Goal: Information Seeking & Learning: Find specific fact

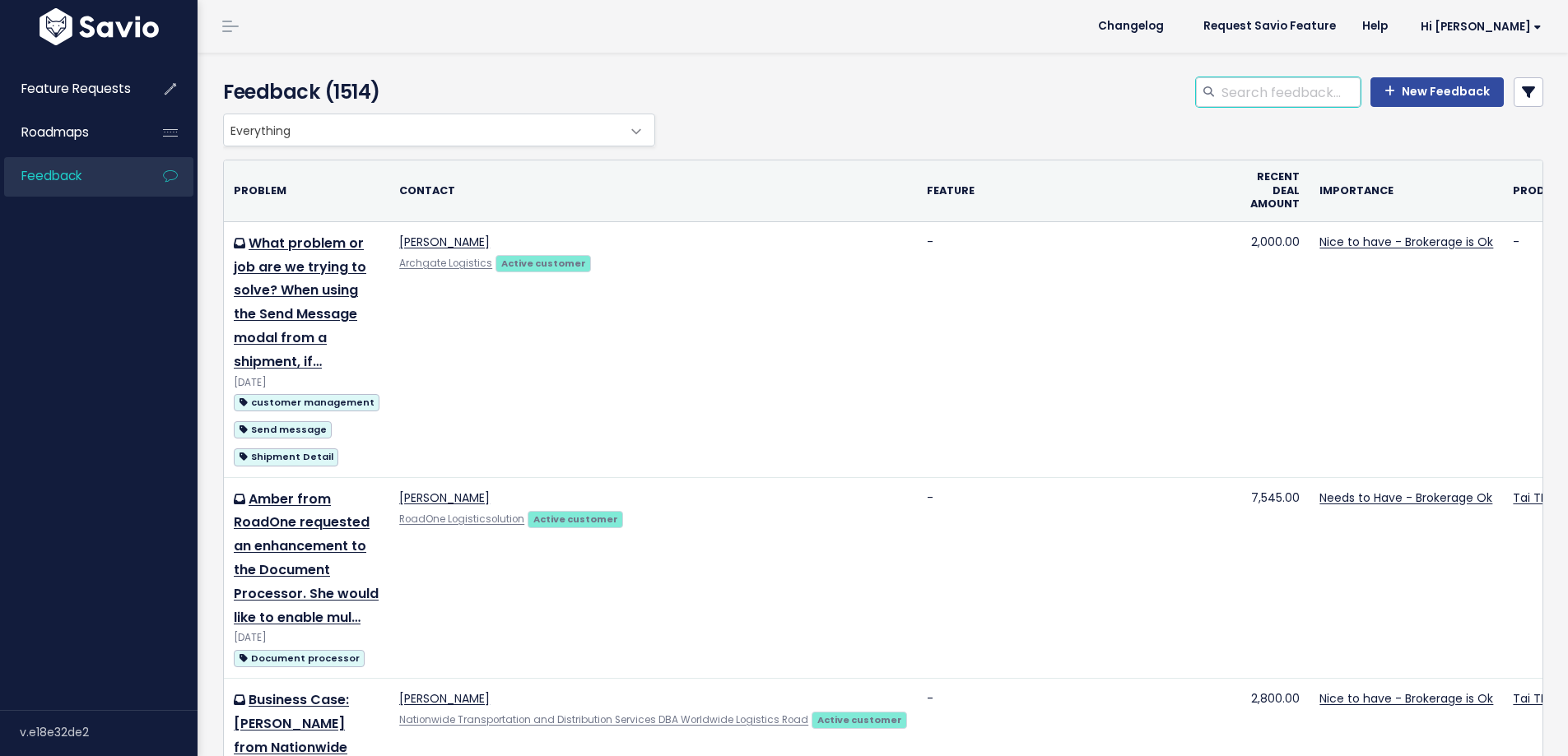
click at [1240, 101] on input "search" at bounding box center [1291, 91] width 141 height 29
type input "d"
type input "has passed"
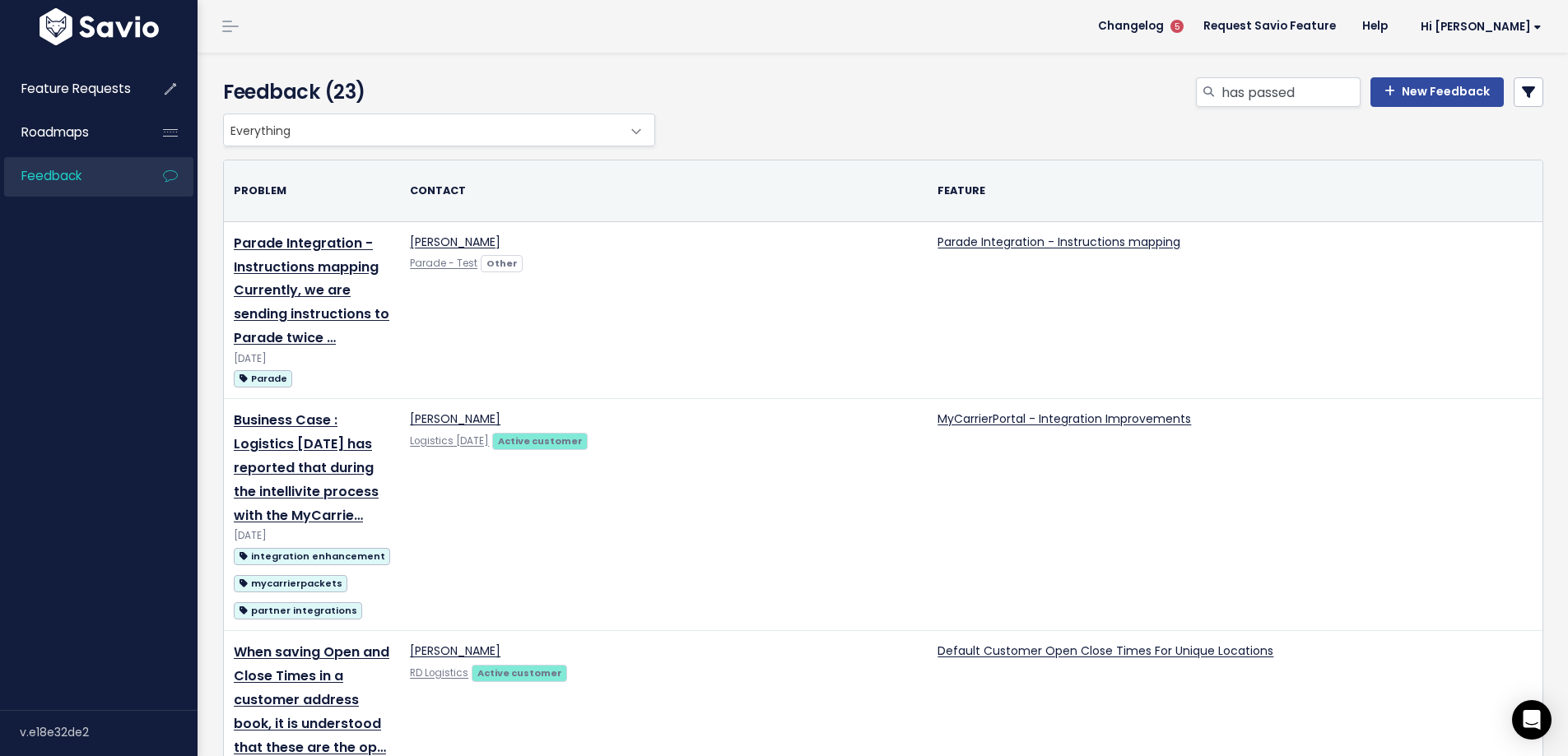
click at [1247, 112] on div "has passed New Feedback" at bounding box center [1108, 95] width 897 height 36
click at [1252, 102] on input "has passed" at bounding box center [1291, 91] width 141 height 29
paste input "Pickup date/time has passed and may need to be changed."
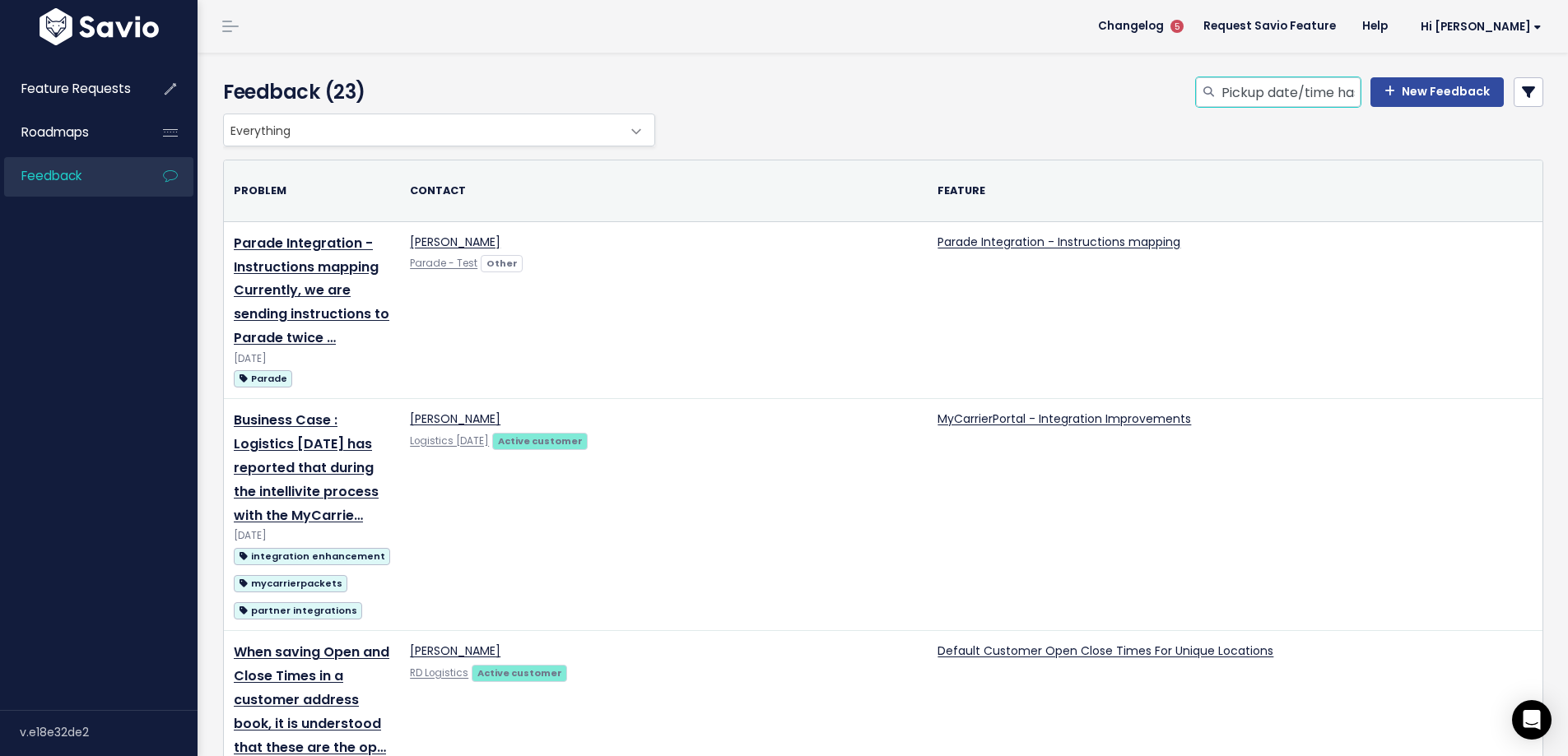
scroll to position [0, 264]
type input "Pickup date/time has passed and may need to be changed."
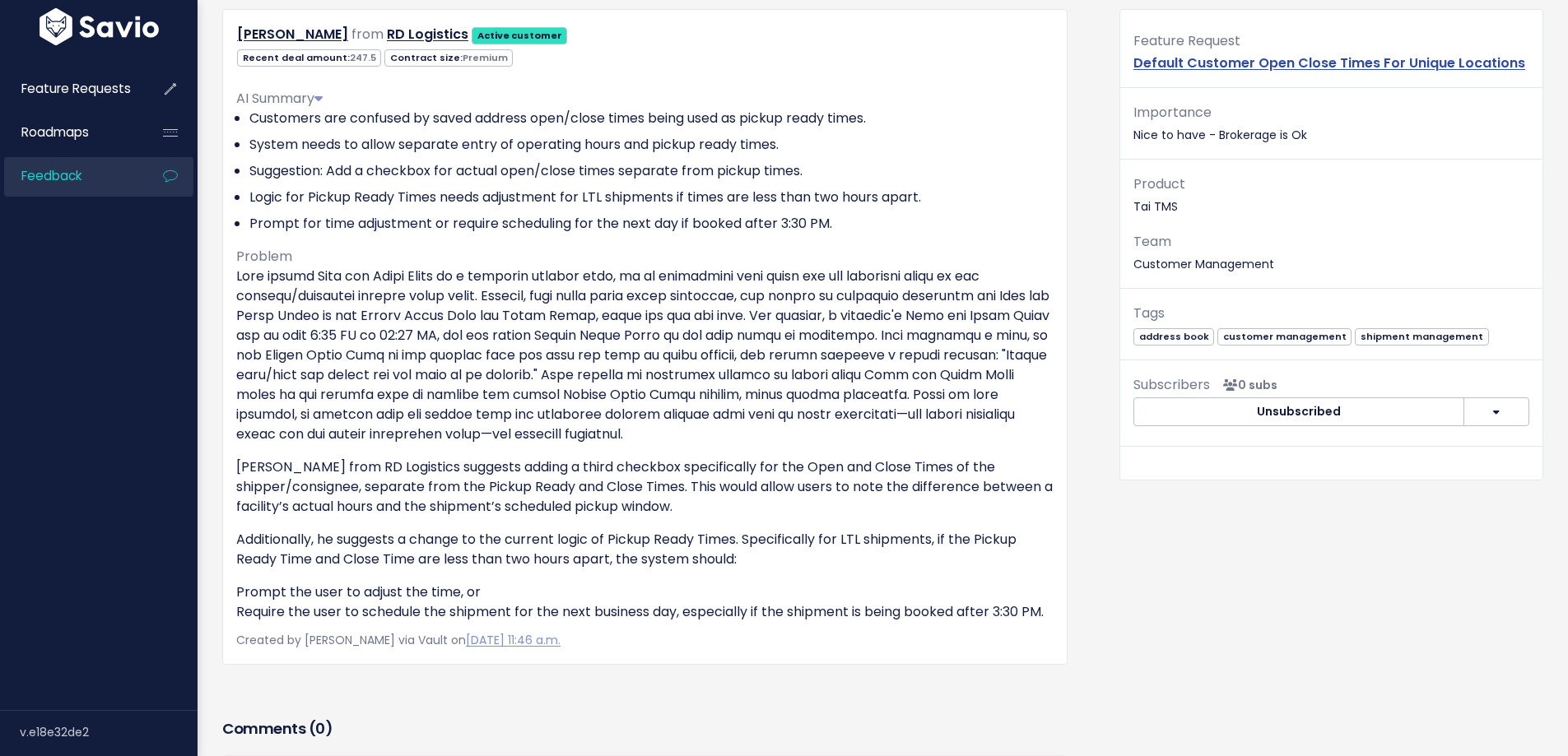
scroll to position [164, 0]
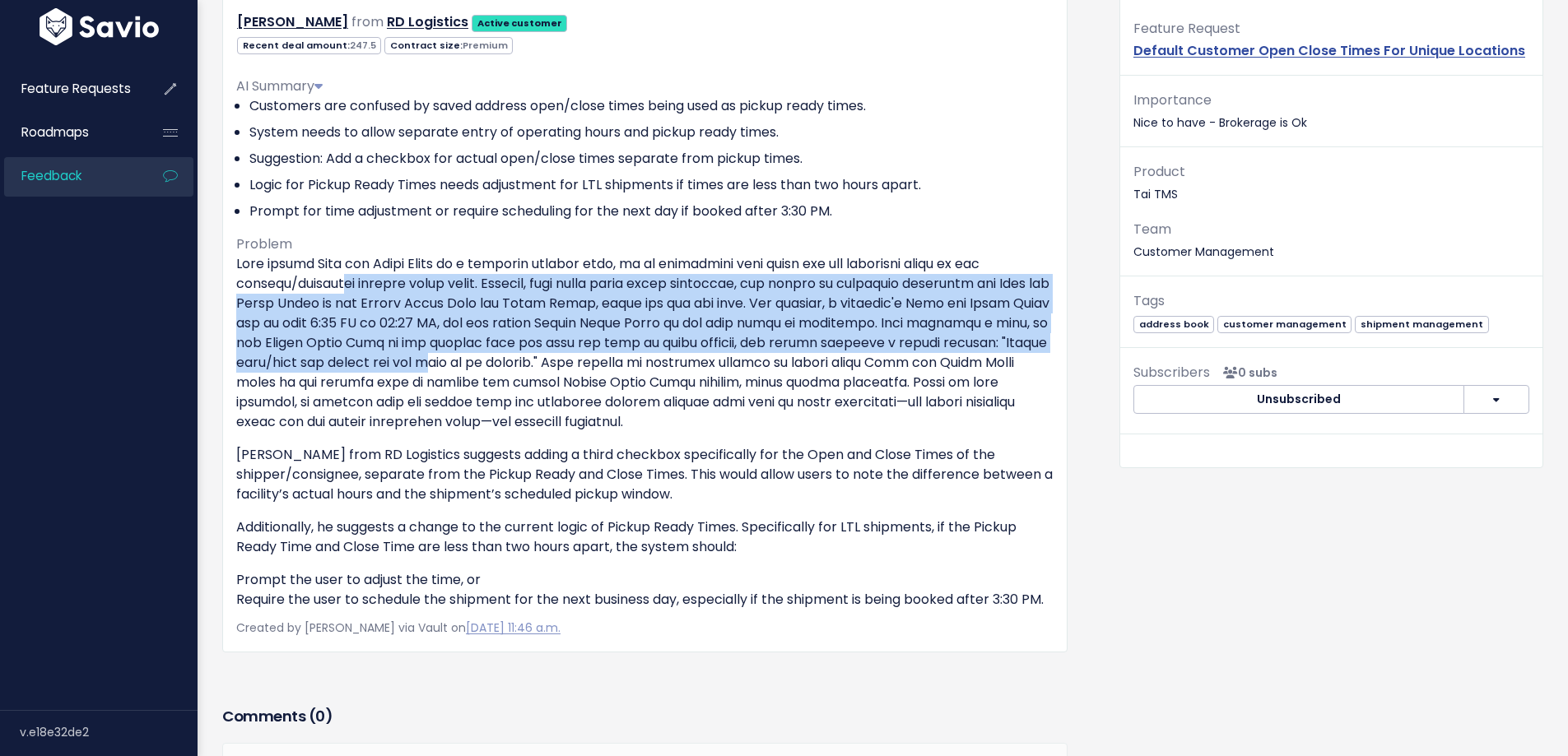
drag, startPoint x: 343, startPoint y: 279, endPoint x: 624, endPoint y: 358, distance: 291.9
click at [624, 358] on p at bounding box center [645, 343] width 818 height 178
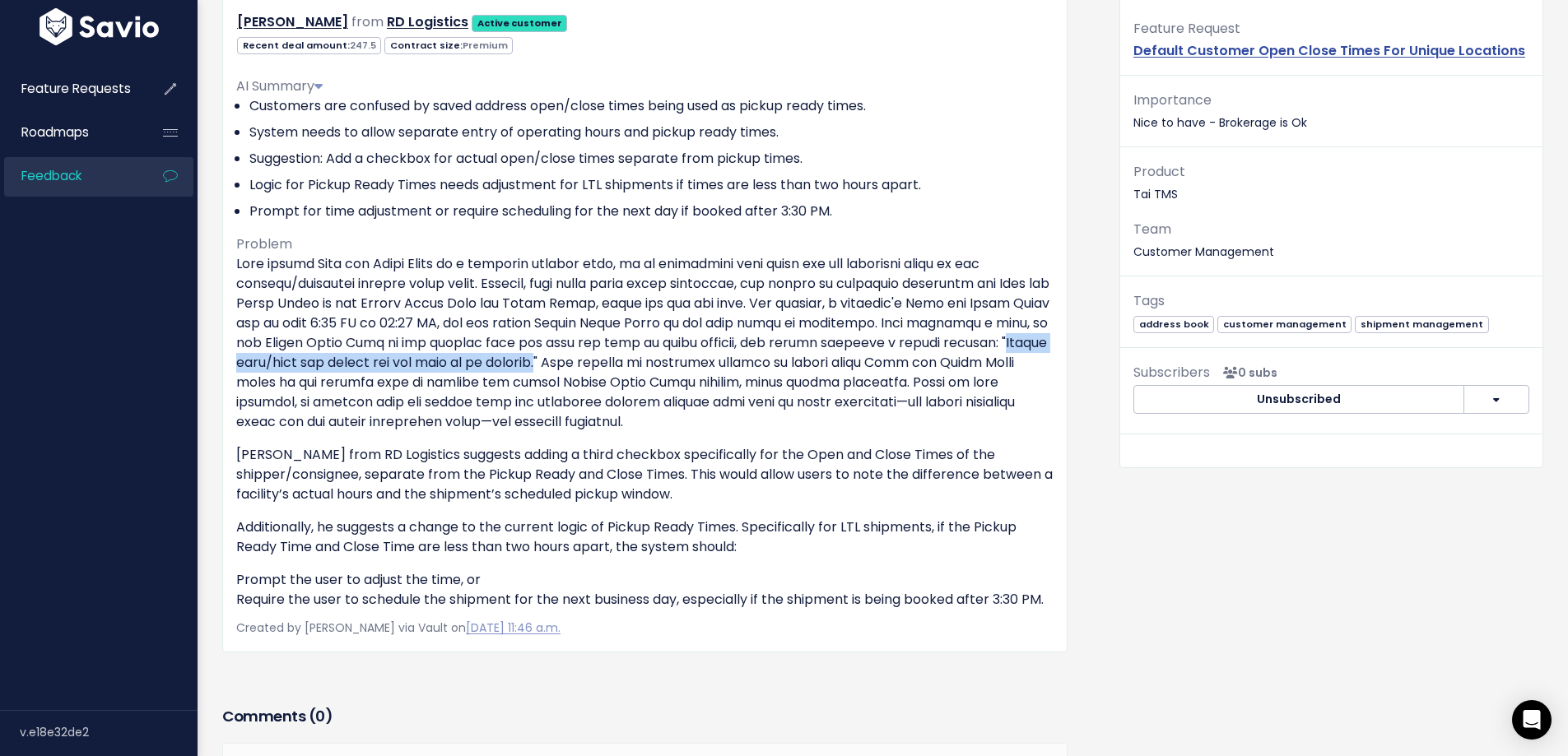
drag, startPoint x: 357, startPoint y: 361, endPoint x: 750, endPoint y: 364, distance: 393.0
click at [750, 364] on p at bounding box center [645, 343] width 818 height 178
copy p "Pickup date/time has passed and may need to be changed."
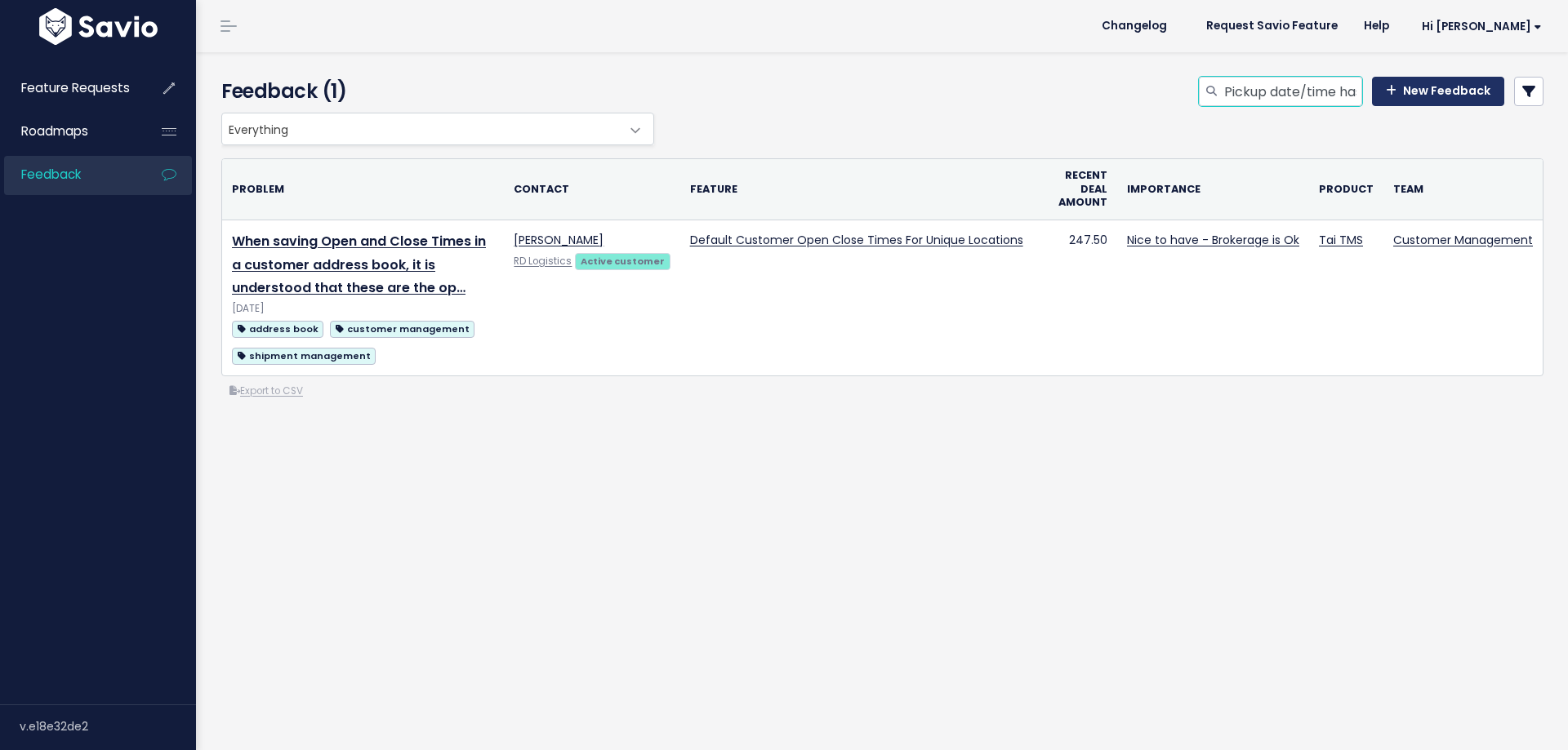
scroll to position [0, 261]
drag, startPoint x: 1305, startPoint y: 92, endPoint x: 1476, endPoint y: 105, distance: 171.5
click at [1519, 109] on div "Pickup date/time has passed and may need to be changed. New Feedback" at bounding box center [1108, 94] width 898 height 36
click at [1350, 87] on input "Pickup date/time has passed and may need to be changed." at bounding box center [1292, 91] width 140 height 29
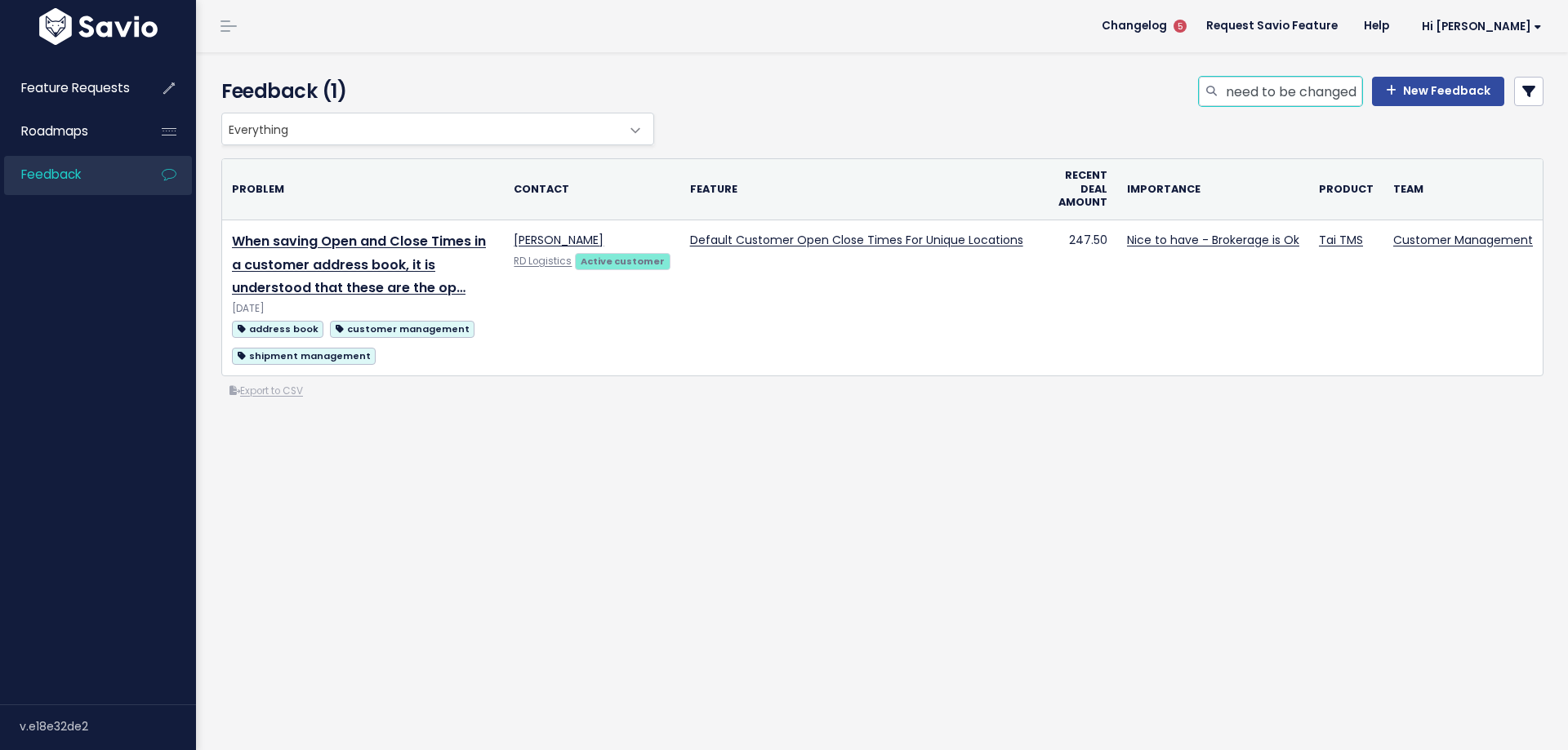
type input "Pickup date/time has passed and may need to be changed"
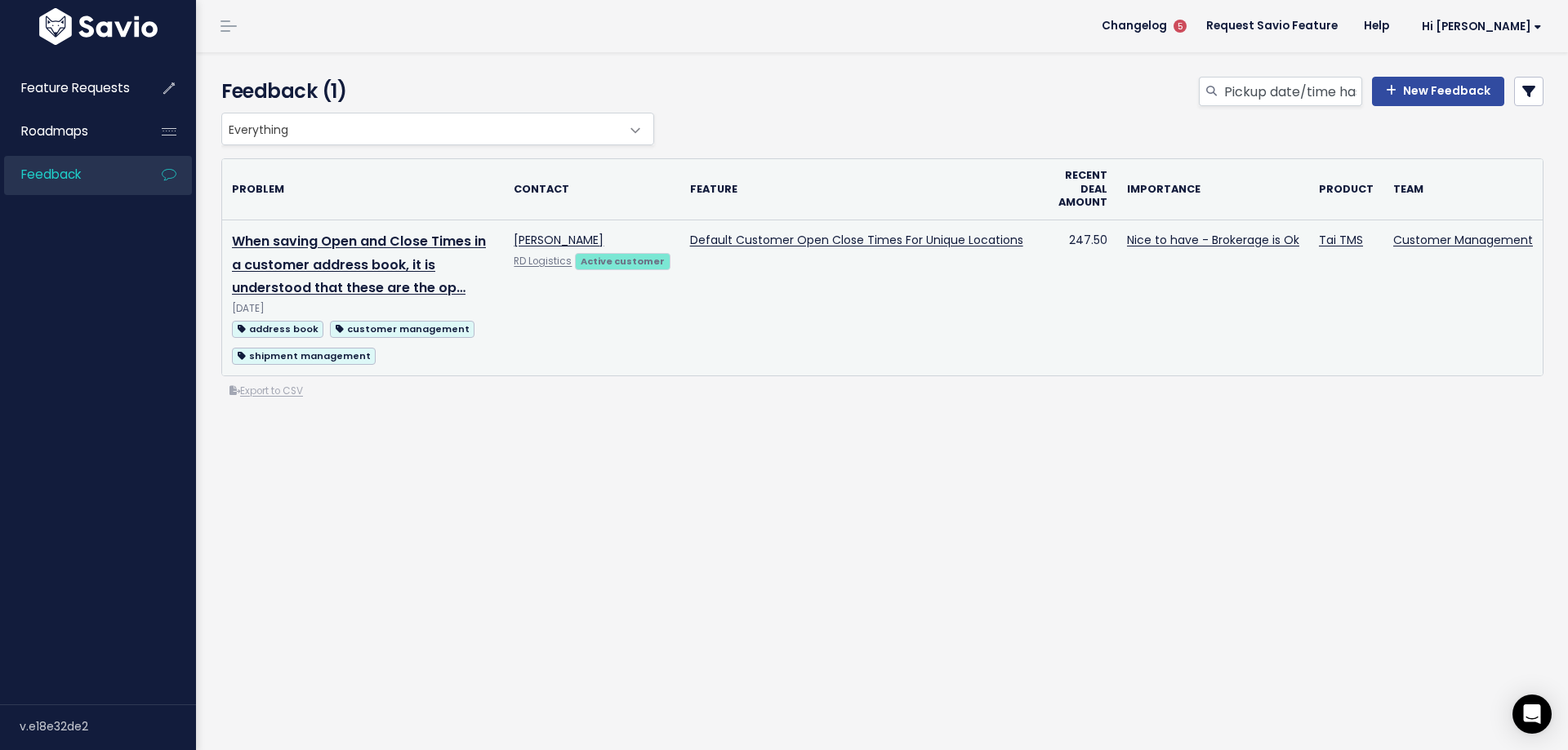
click at [388, 253] on td "When saving Open and Close Times in a customer address book, it is understood t…" at bounding box center [363, 297] width 281 height 156
click at [385, 244] on link "When saving Open and Close Times in a customer address book, it is understood t…" at bounding box center [359, 265] width 254 height 66
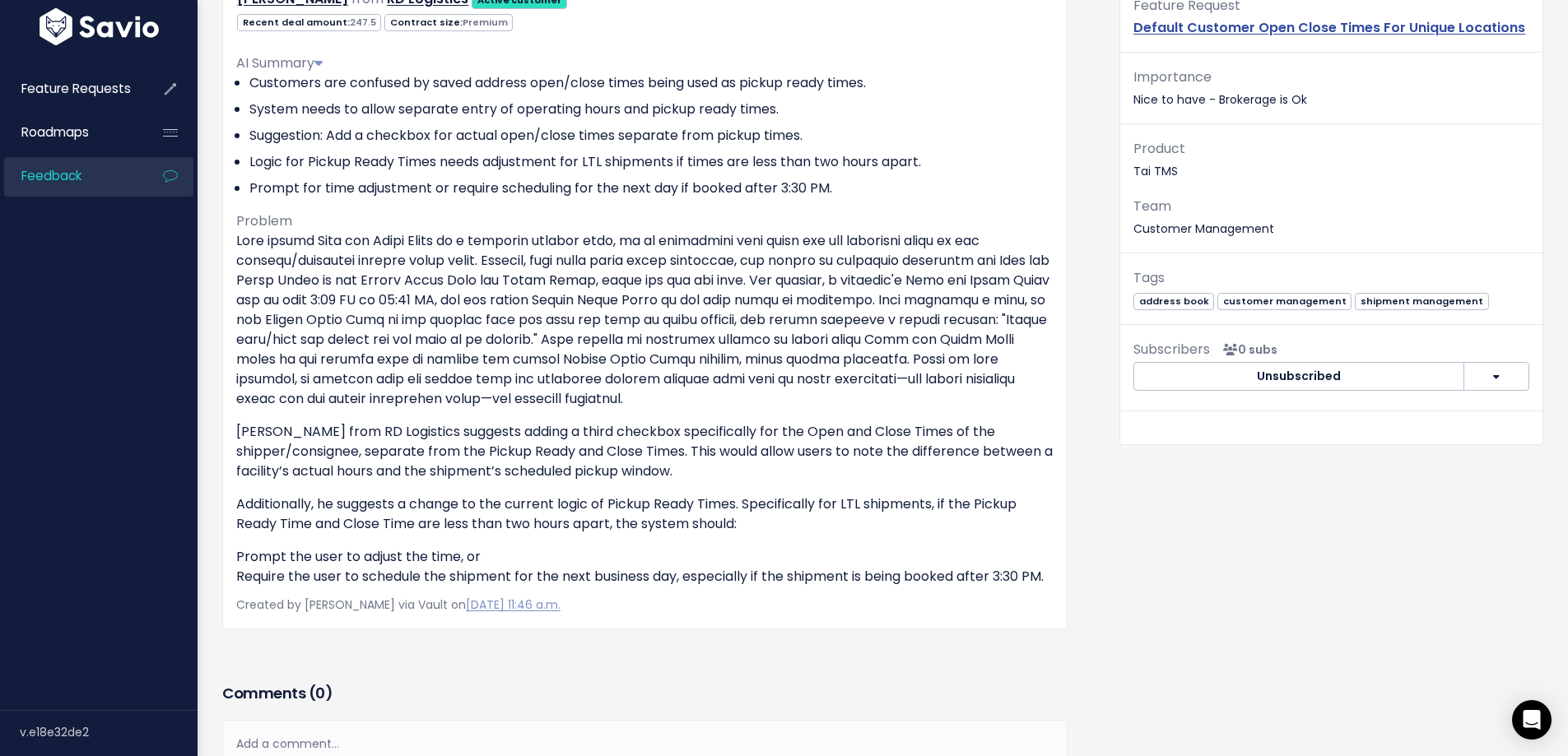
scroll to position [227, 0]
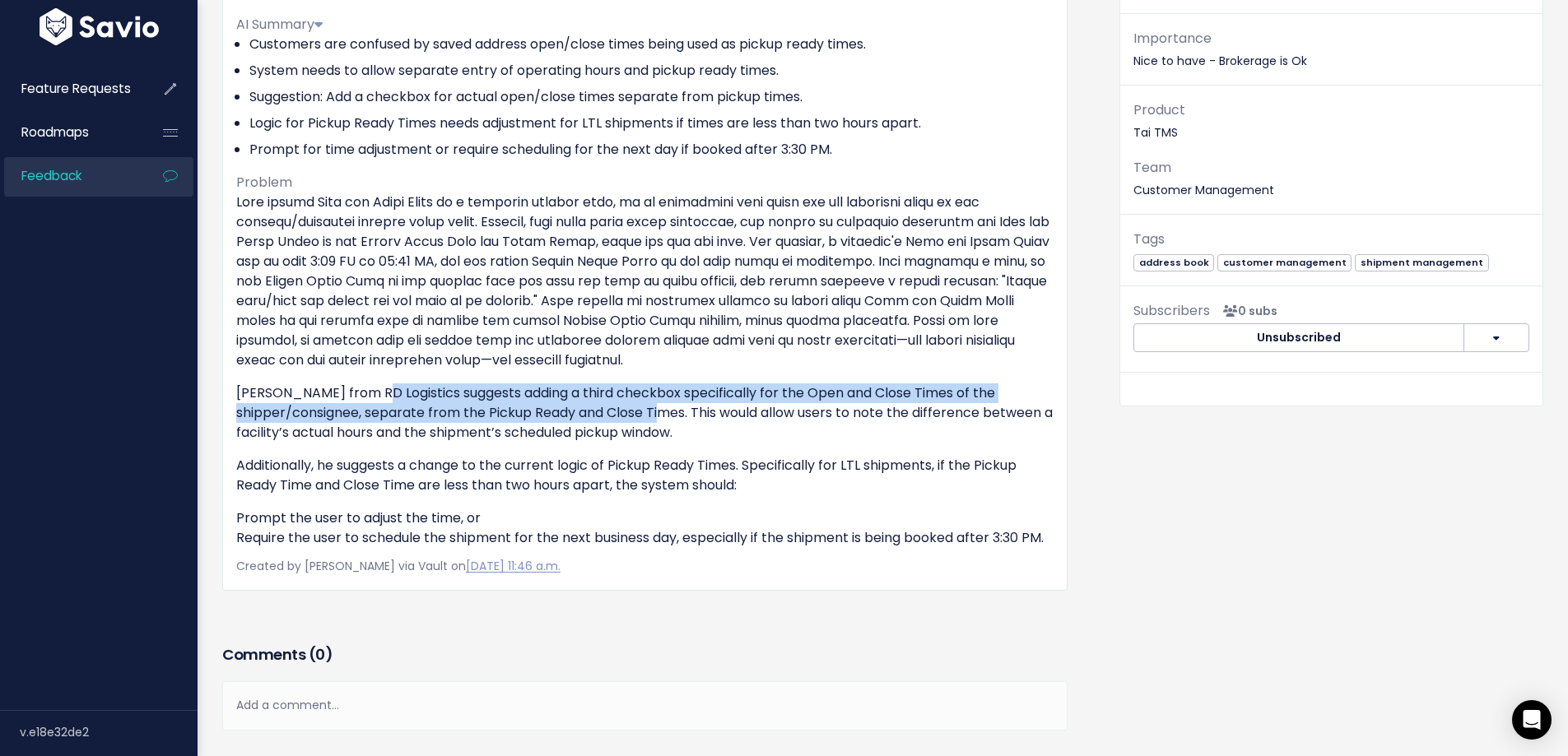
drag, startPoint x: 426, startPoint y: 399, endPoint x: 669, endPoint y: 414, distance: 243.5
click at [669, 414] on p "David Miller from RD Logistics suggests adding a third checkbox specifically fo…" at bounding box center [645, 413] width 818 height 60
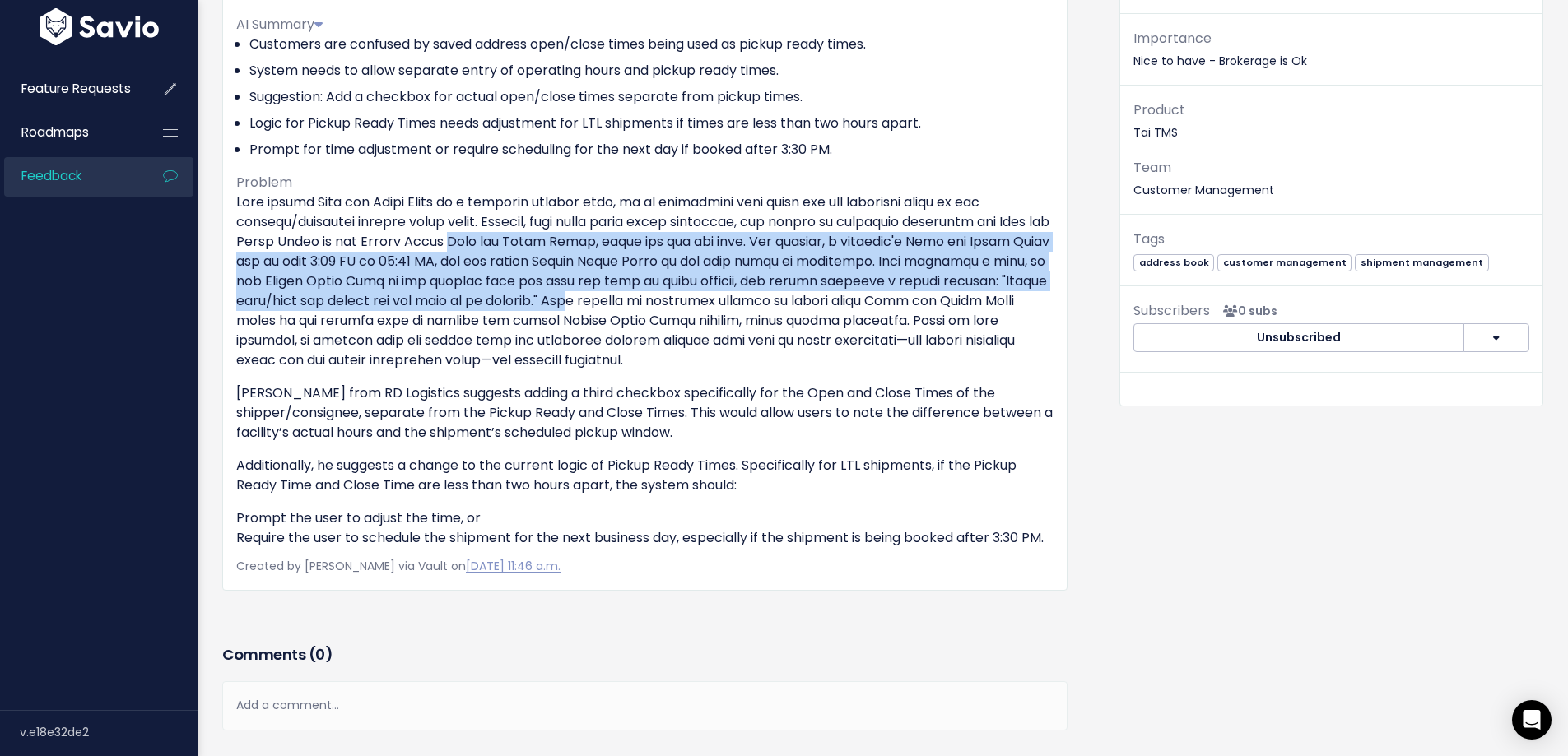
drag, startPoint x: 550, startPoint y: 248, endPoint x: 777, endPoint y: 294, distance: 231.6
click at [777, 294] on p at bounding box center [645, 282] width 818 height 178
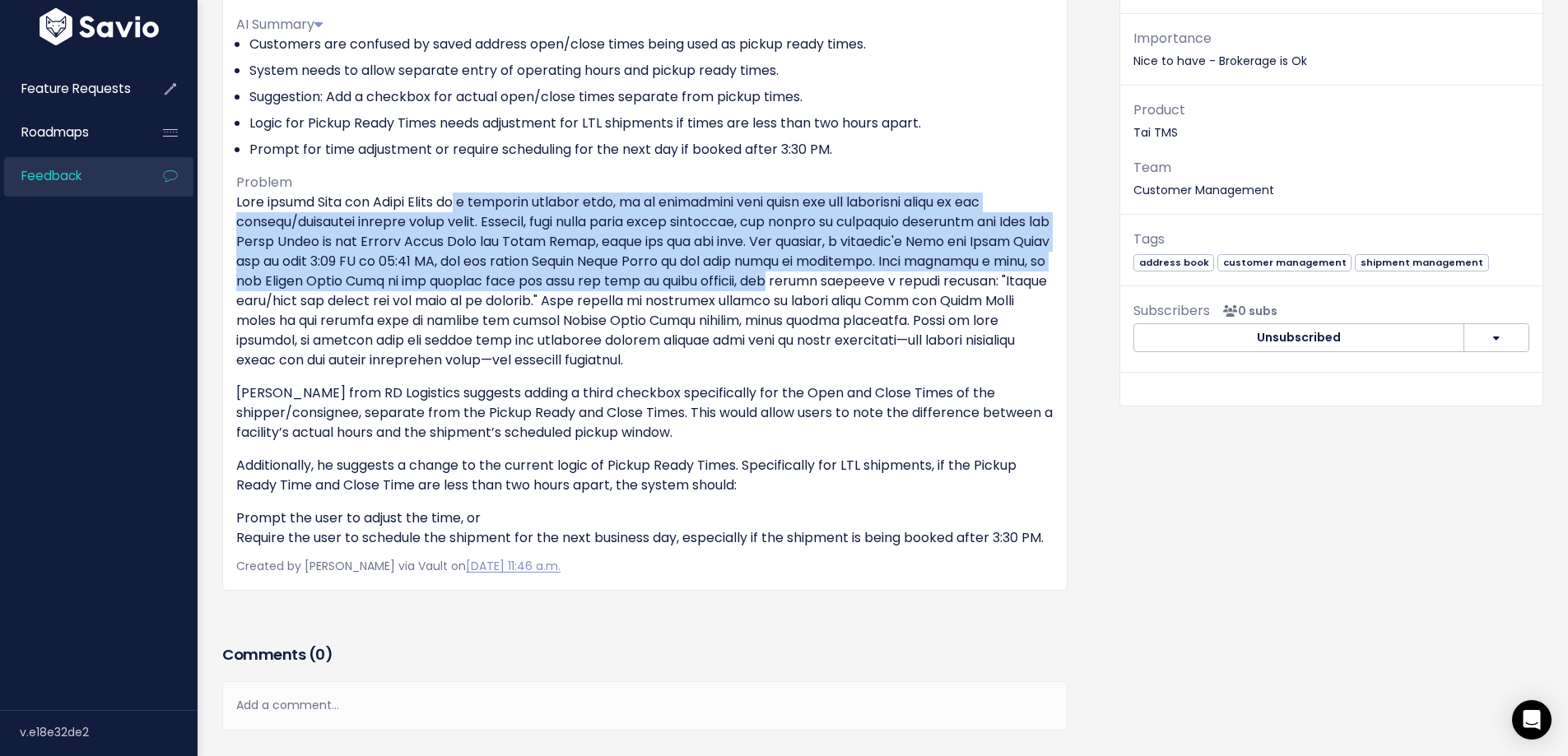
drag, startPoint x: 536, startPoint y: 242, endPoint x: 912, endPoint y: 281, distance: 378.0
click at [912, 281] on p at bounding box center [645, 282] width 818 height 178
click at [319, 274] on p at bounding box center [645, 282] width 818 height 178
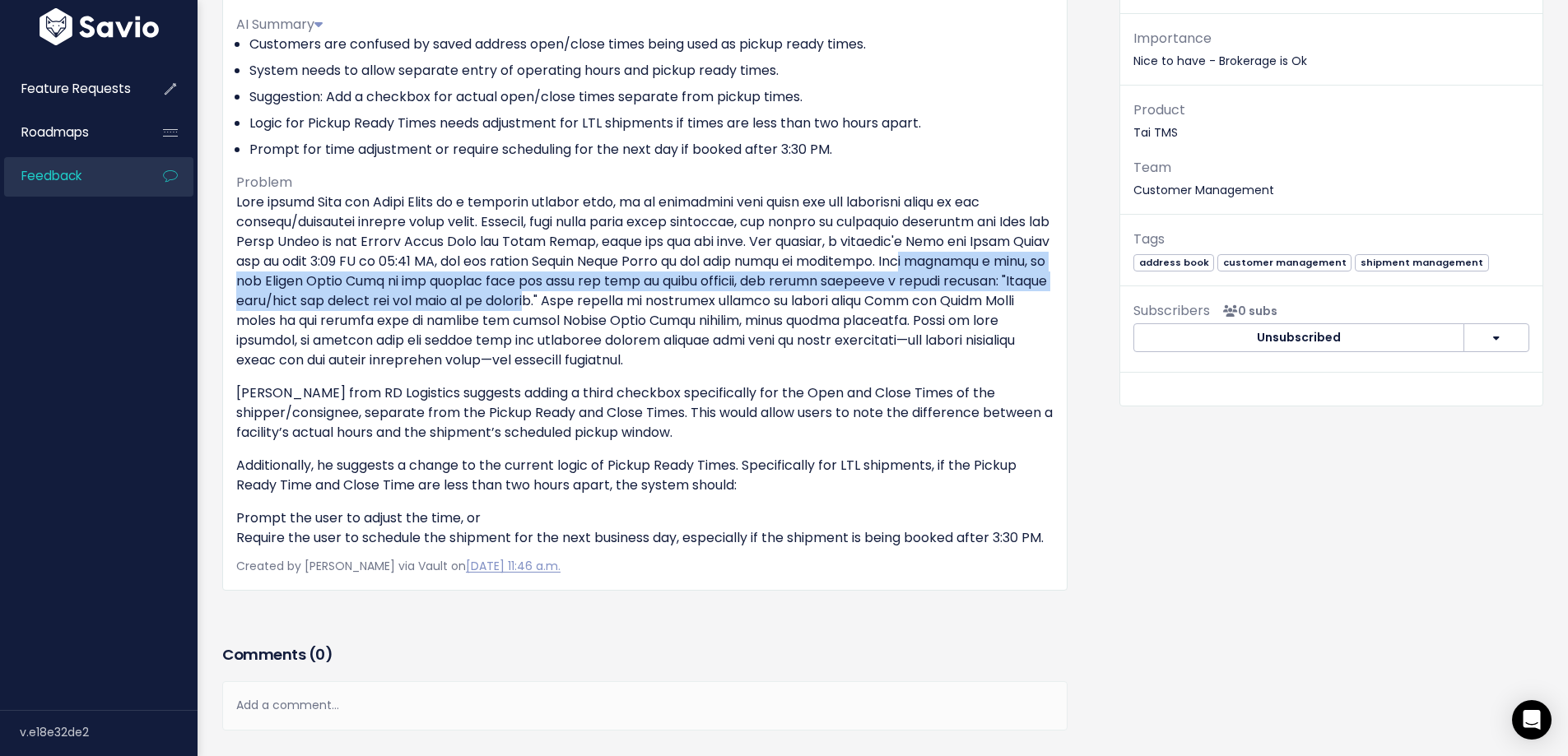
drag, startPoint x: 265, startPoint y: 279, endPoint x: 739, endPoint y: 297, distance: 474.3
click at [739, 297] on p at bounding box center [645, 282] width 818 height 178
click at [740, 300] on p at bounding box center [645, 282] width 818 height 178
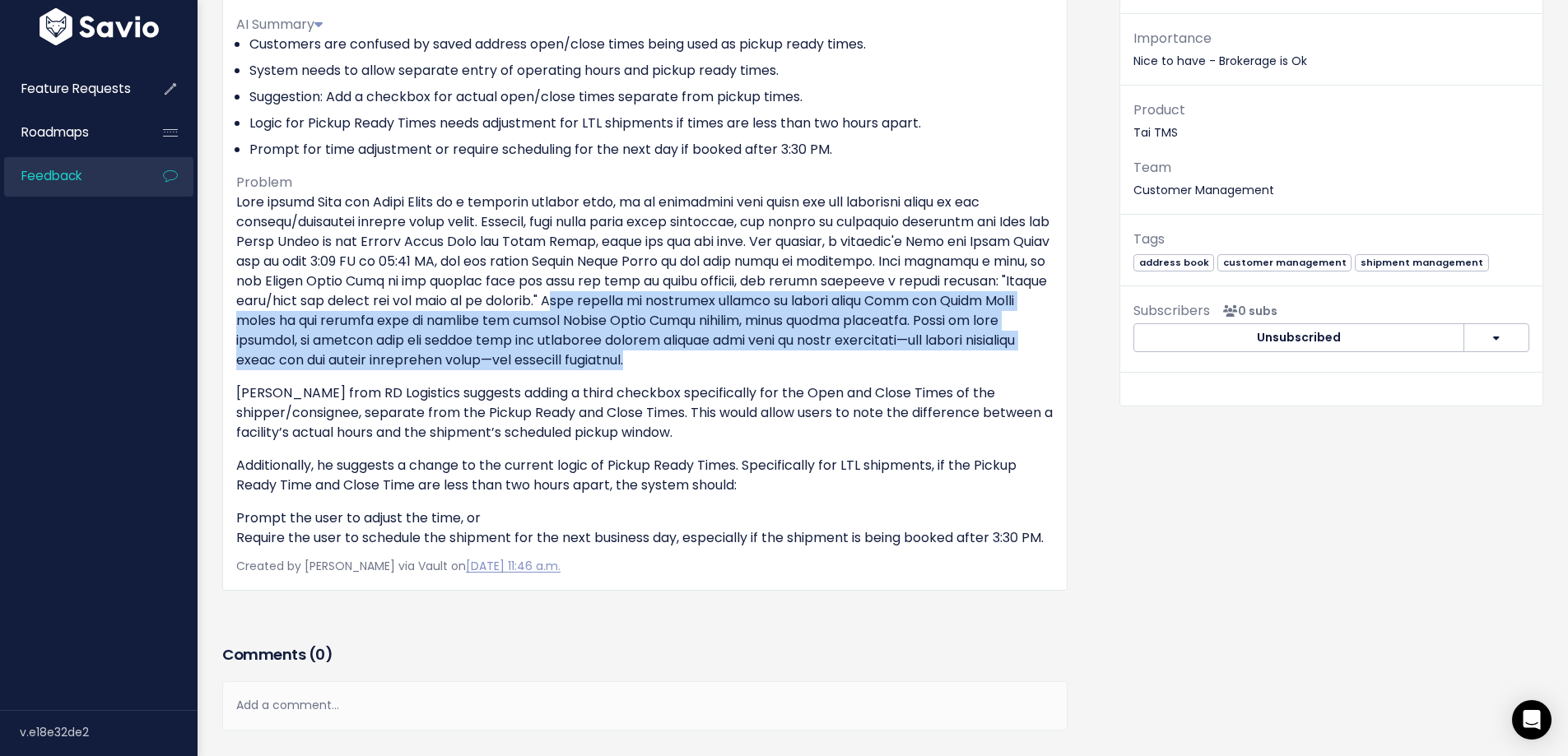
drag, startPoint x: 802, startPoint y: 301, endPoint x: 943, endPoint y: 357, distance: 151.7
click at [943, 357] on p at bounding box center [645, 282] width 818 height 178
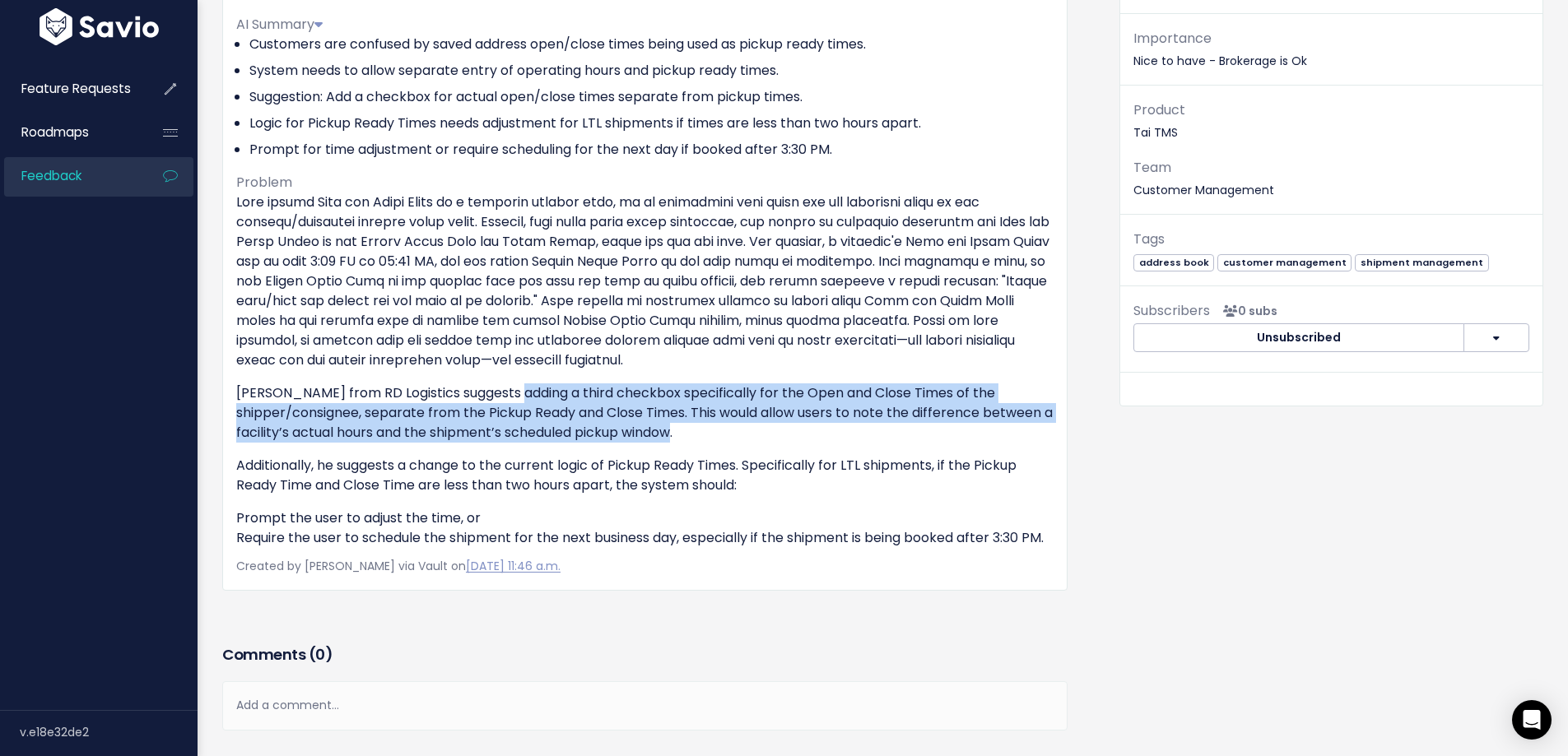
drag, startPoint x: 499, startPoint y: 395, endPoint x: 762, endPoint y: 436, distance: 266.2
click at [762, 436] on p "David Miller from RD Logistics suggests adding a third checkbox specifically fo…" at bounding box center [645, 413] width 818 height 60
drag, startPoint x: 479, startPoint y: 460, endPoint x: 757, endPoint y: 555, distance: 293.8
click at [757, 548] on div "David Miller from RD Logistics suggests adding a third checkbox specifically fo…" at bounding box center [645, 371] width 818 height 356
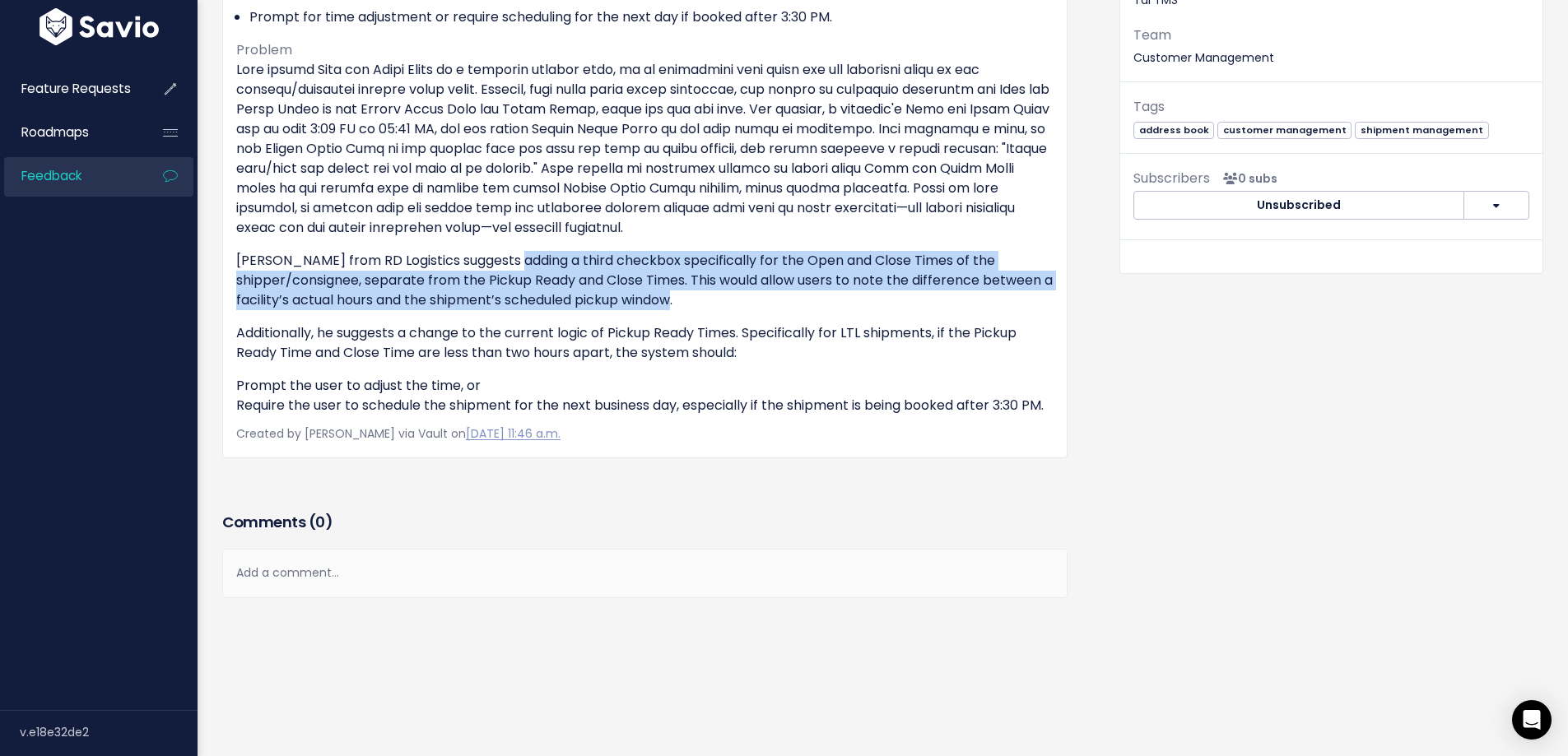
scroll to position [391, 0]
